Goal: Transaction & Acquisition: Purchase product/service

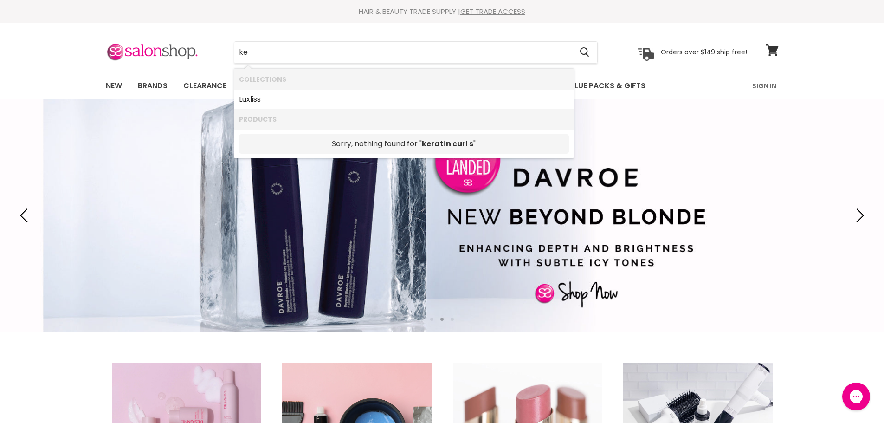
type input "k"
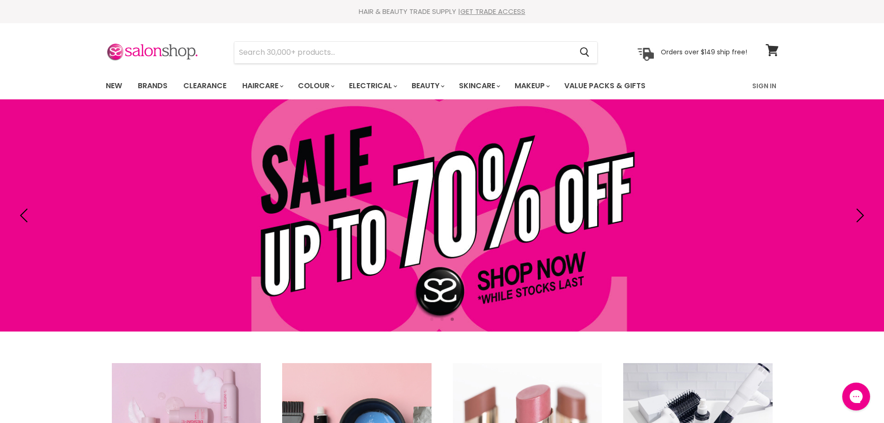
click at [317, 64] on section "Menu Cancel" at bounding box center [442, 47] width 696 height 49
click at [288, 57] on input "Search" at bounding box center [403, 52] width 338 height 21
type input "keratin curl"
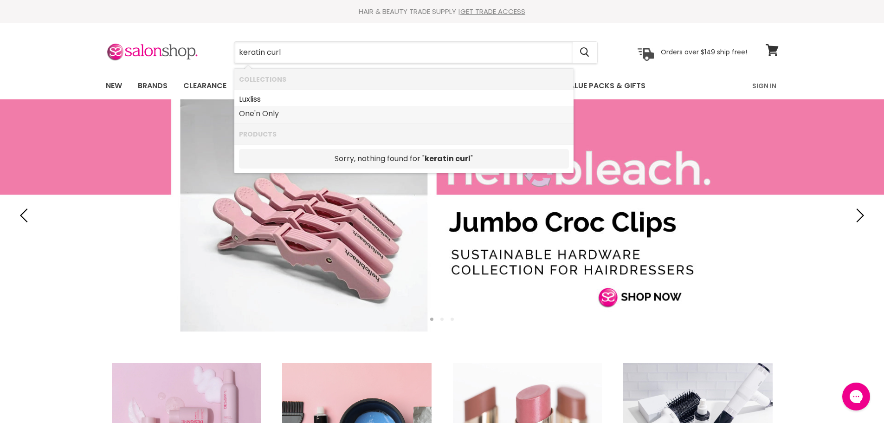
click at [265, 116] on link "One'n Only" at bounding box center [404, 113] width 330 height 15
